Goal: Find specific page/section: Find specific page/section

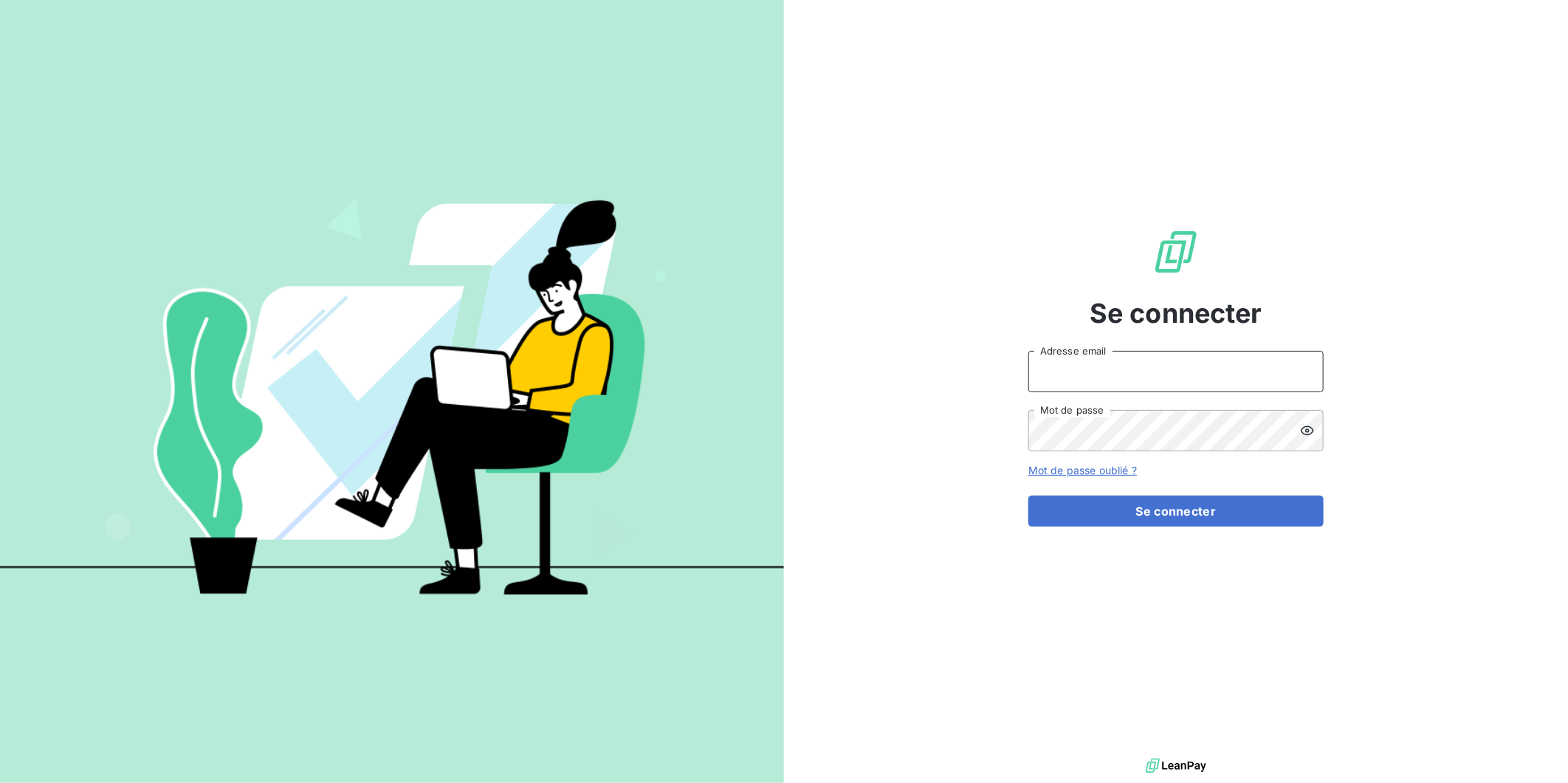
click at [1146, 357] on input "Adresse email" at bounding box center [1176, 372] width 296 height 41
type input "[PERSON_NAME][EMAIL_ADDRESS][DOMAIN_NAME]"
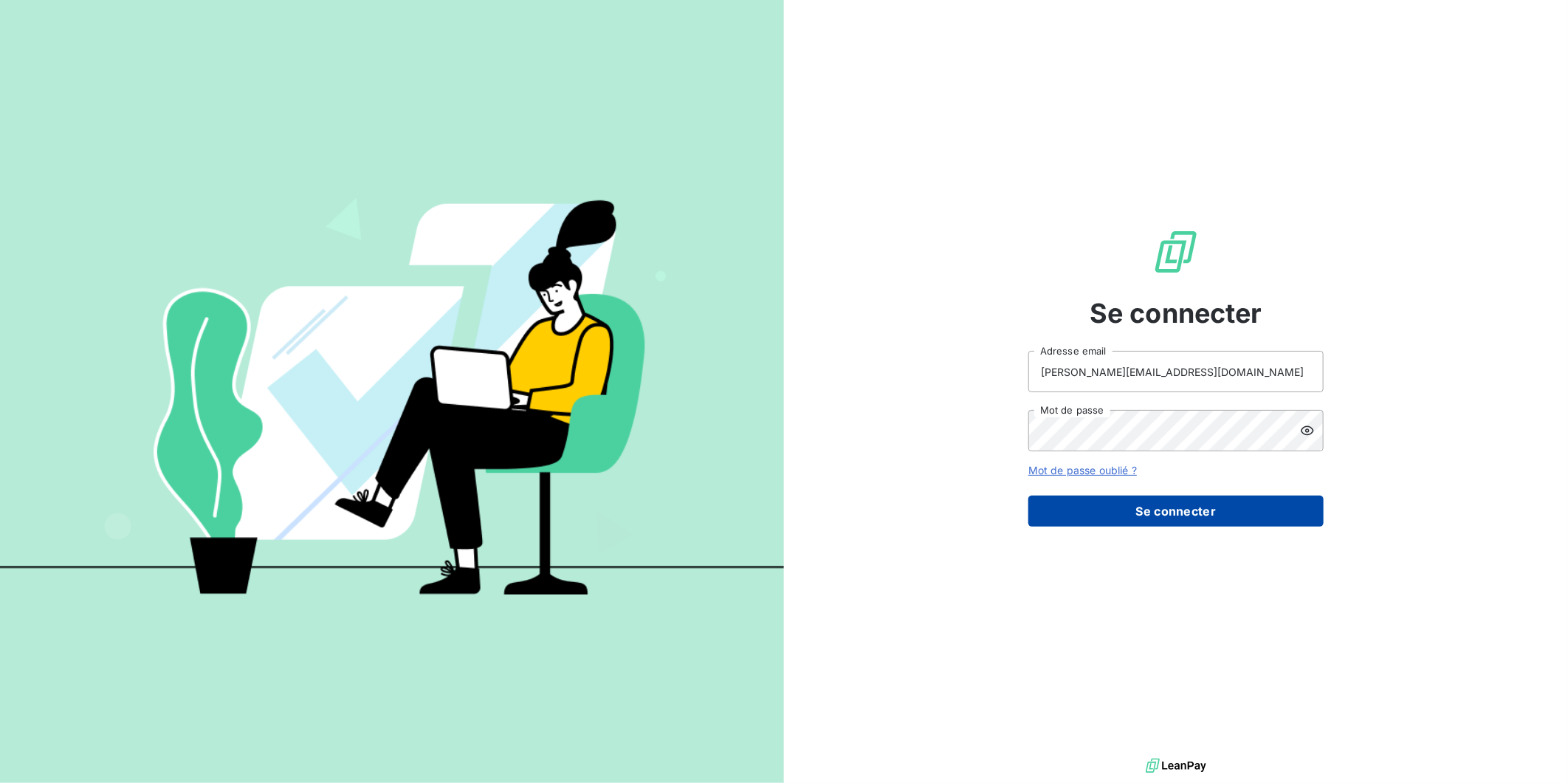
click at [1218, 505] on button "Se connecter" at bounding box center [1176, 511] width 296 height 31
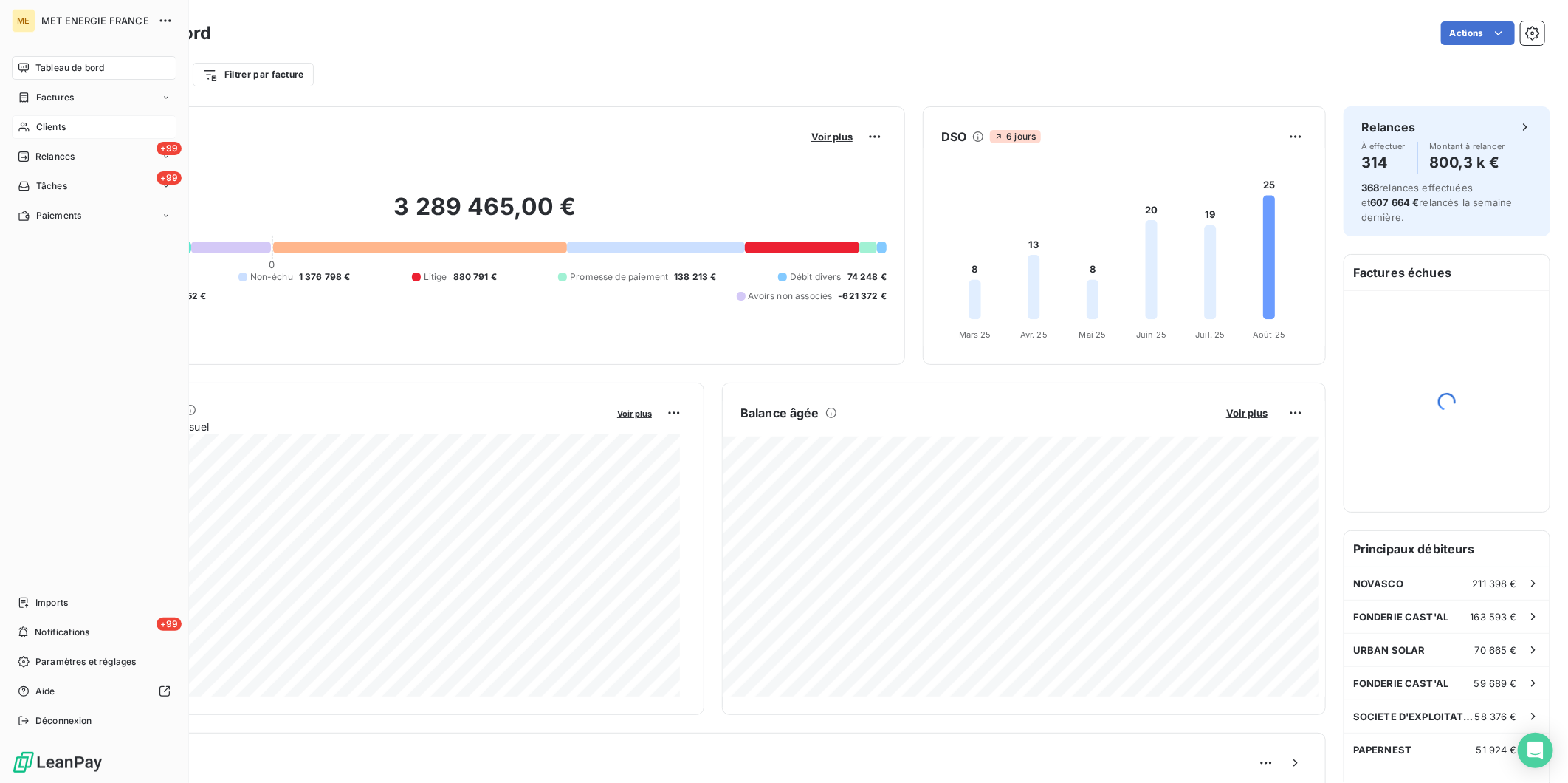
click at [49, 131] on span "Clients" at bounding box center [51, 127] width 29 height 13
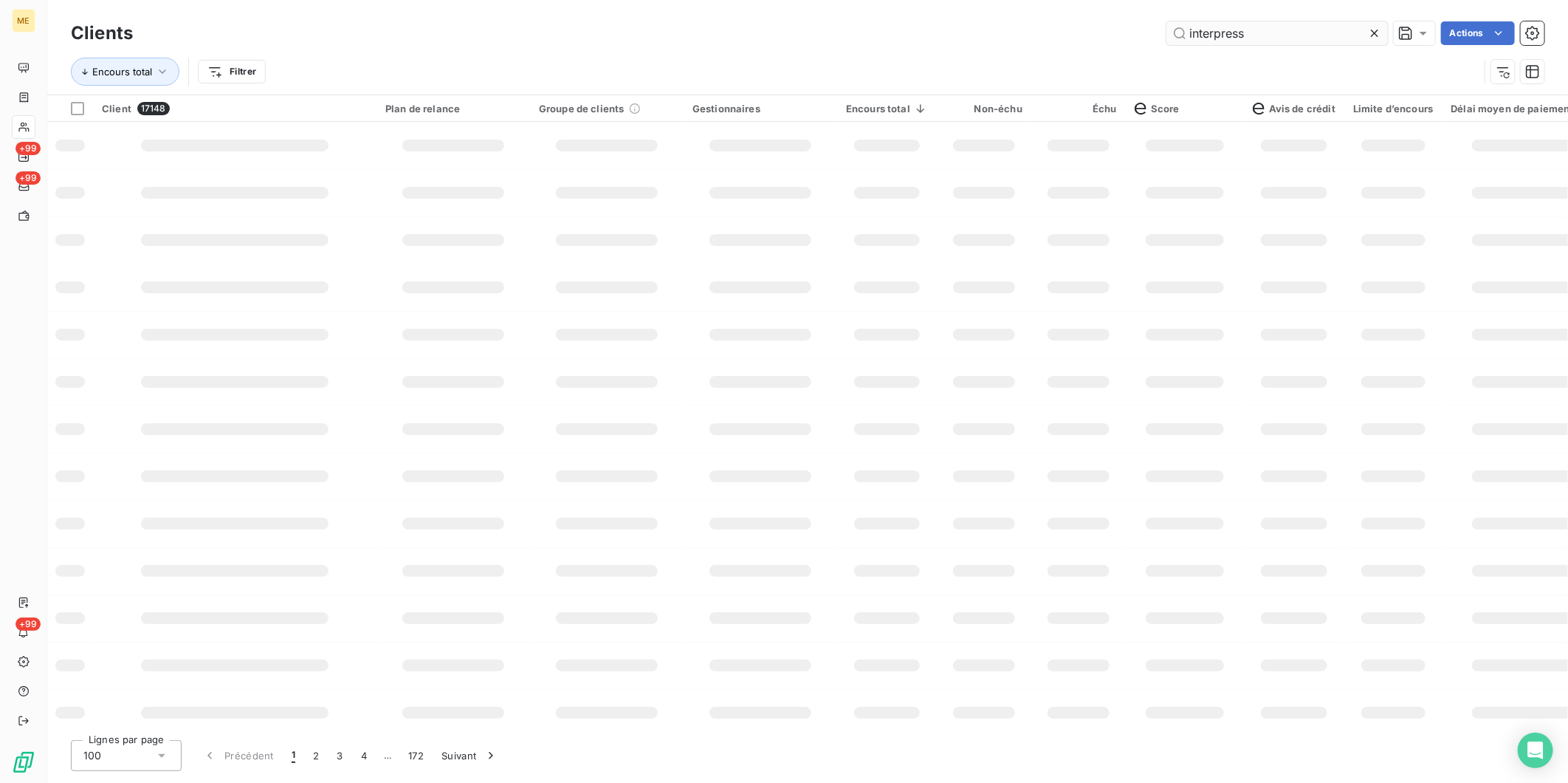
type input "interpress"
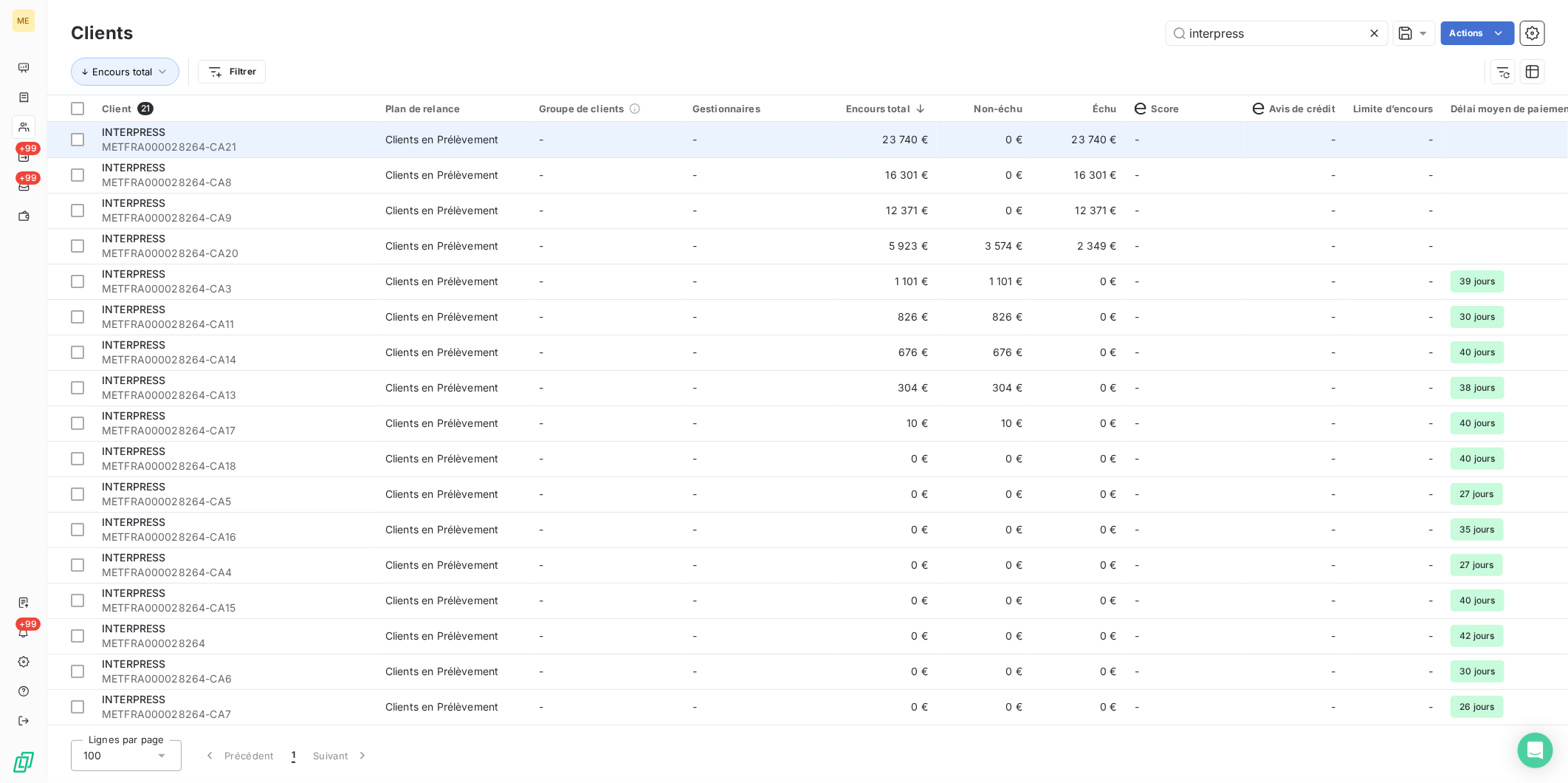
click at [172, 147] on span "METFRA000028264-CA21" at bounding box center [234, 147] width 265 height 15
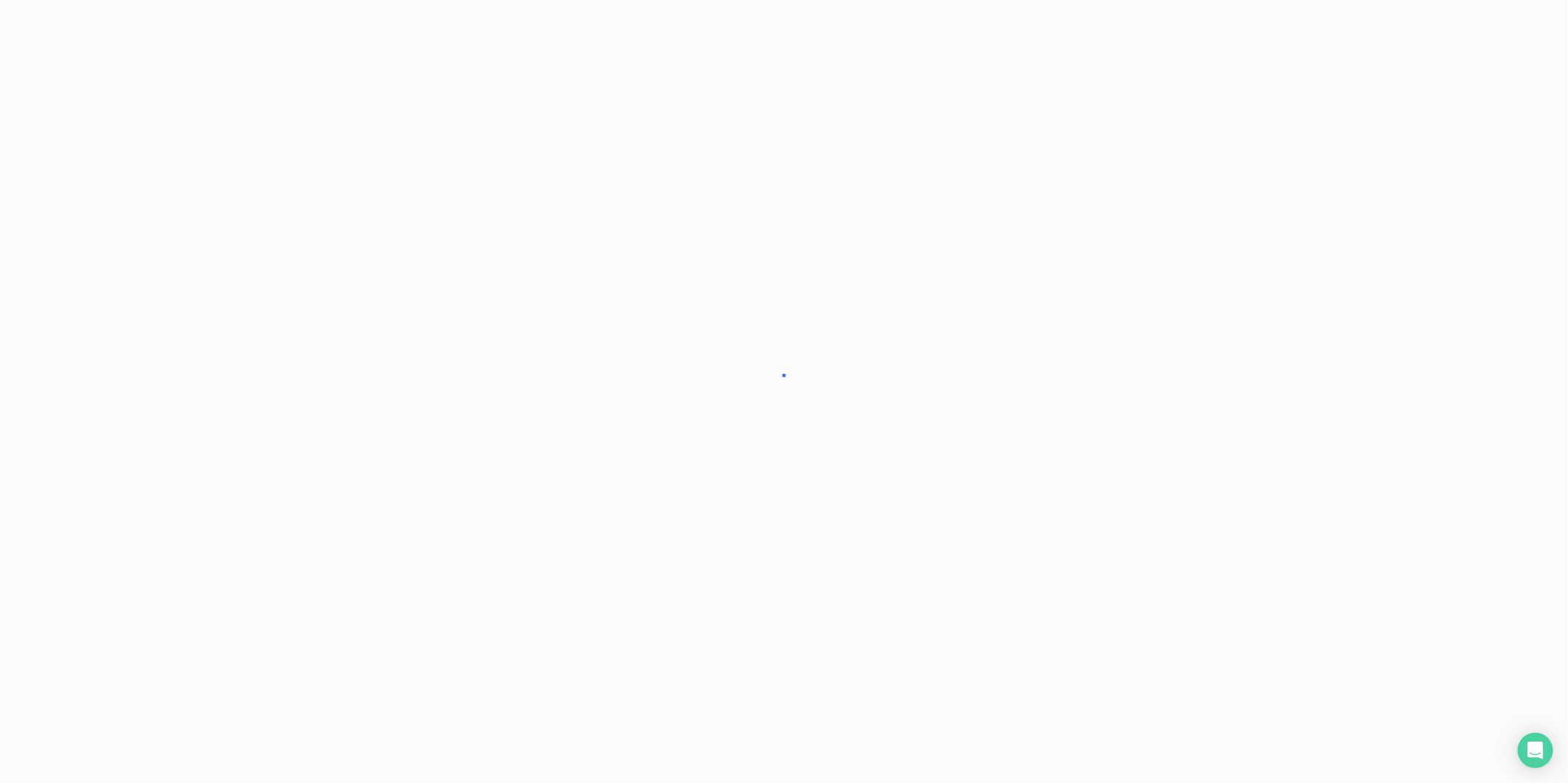
click at [172, 147] on div at bounding box center [784, 392] width 1568 height 783
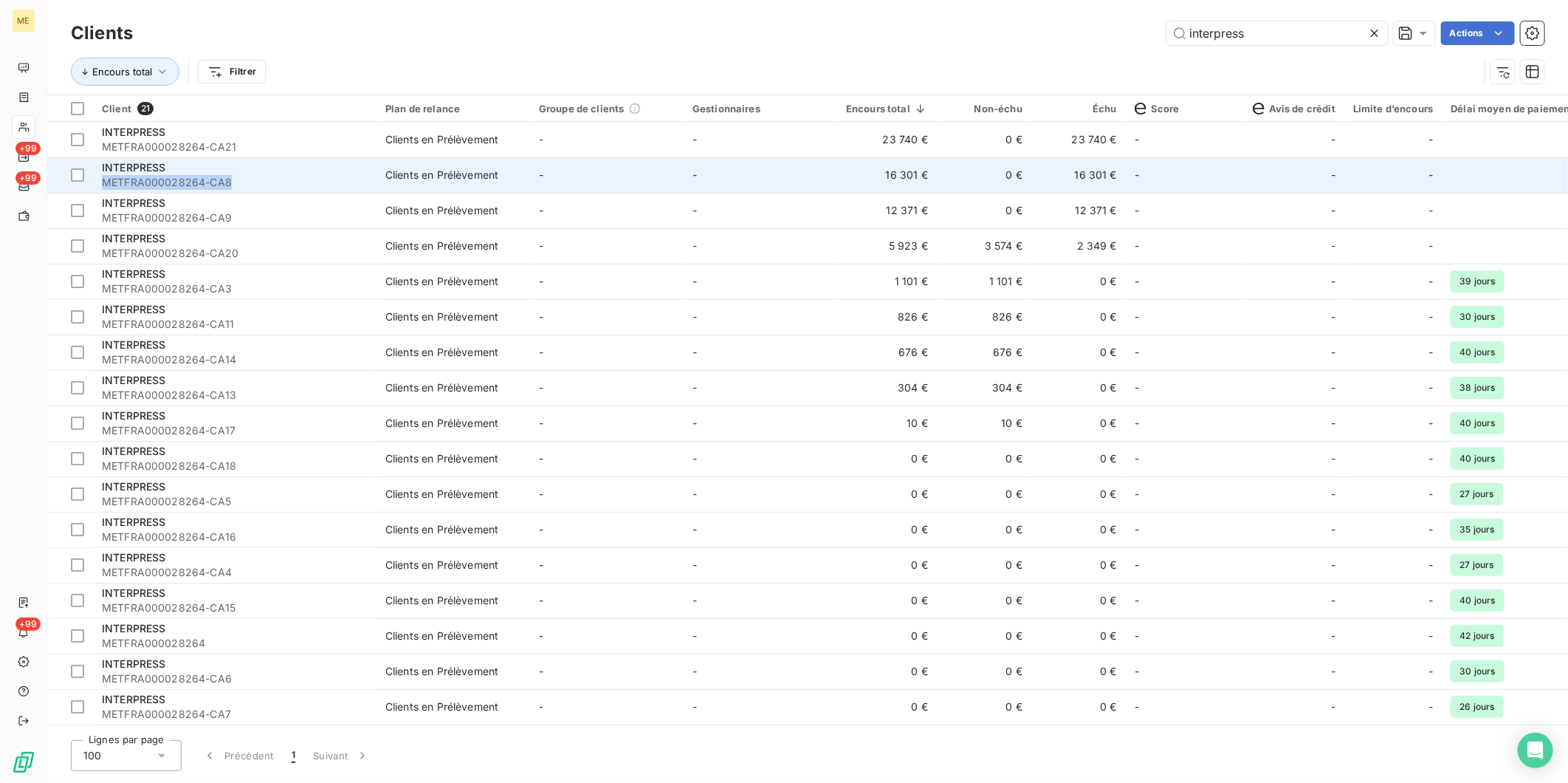
copy span "METFRA000028264-CA8"
drag, startPoint x: 241, startPoint y: 186, endPoint x: 252, endPoint y: 180, distance: 12.5
click at [252, 180] on span "METFRA000028264-CA8" at bounding box center [234, 182] width 265 height 15
